Goal: Information Seeking & Learning: Find specific fact

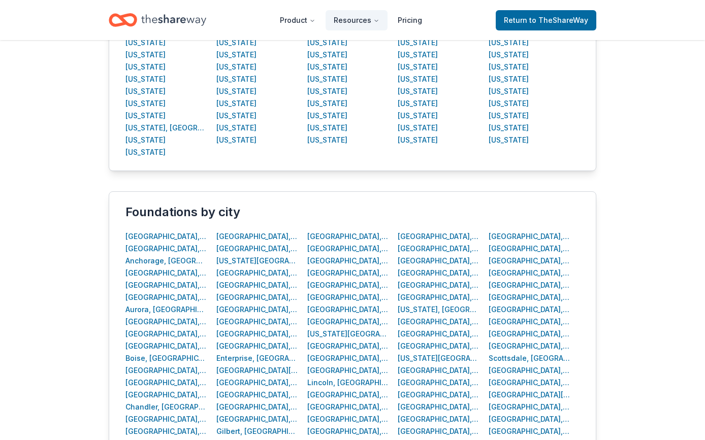
scroll to position [171, 0]
click at [244, 287] on div "[GEOGRAPHIC_DATA], [GEOGRAPHIC_DATA]" at bounding box center [257, 285] width 82 height 12
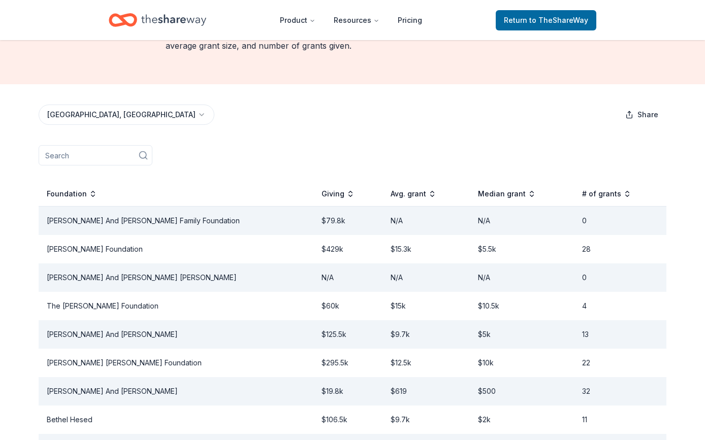
scroll to position [134, 0]
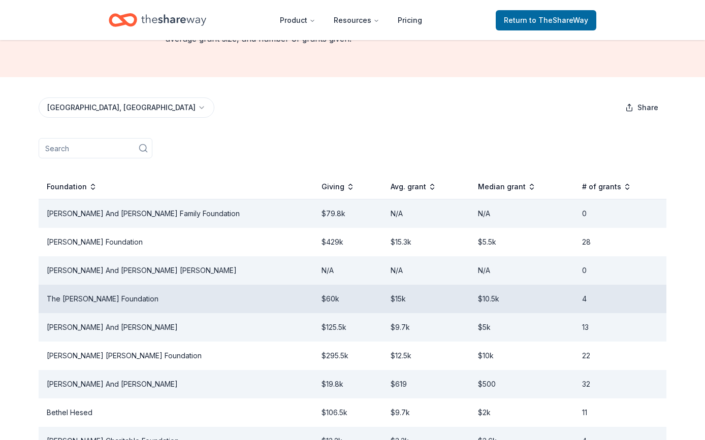
click at [235, 285] on td "The [PERSON_NAME] Foundation" at bounding box center [176, 299] width 275 height 28
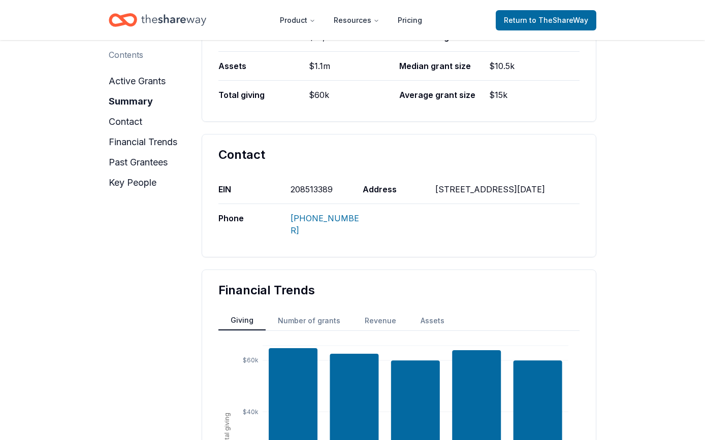
scroll to position [316, 0]
